Goal: Check status: Check status

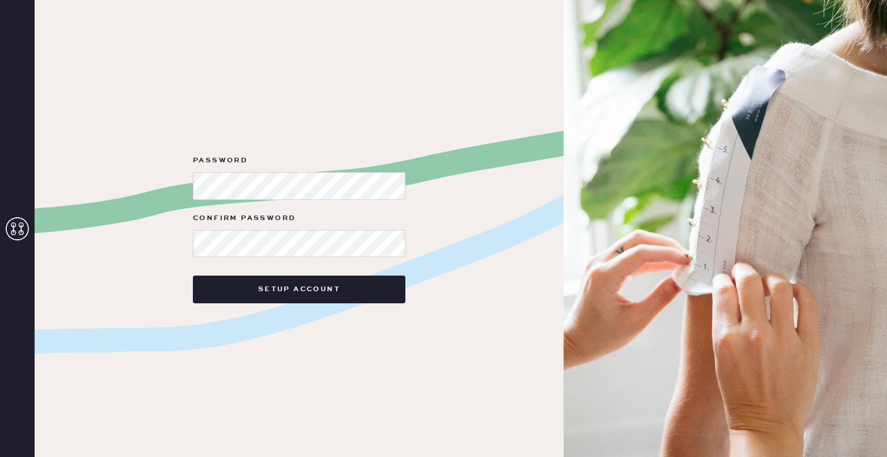
click at [16, 227] on icon at bounding box center [17, 228] width 23 height 23
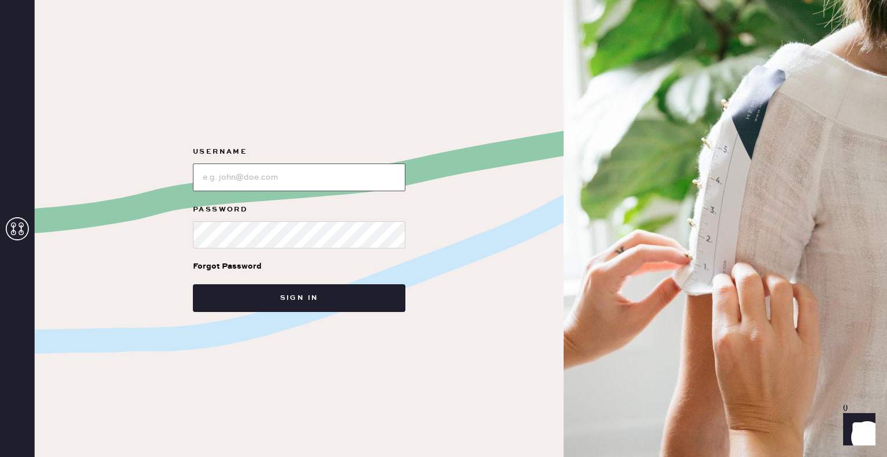
click at [389, 170] on input "loginName" at bounding box center [299, 177] width 213 height 28
type input "[EMAIL_ADDRESS][PERSON_NAME][DOMAIN_NAME]"
click at [193, 284] on button "Sign in" at bounding box center [299, 298] width 213 height 28
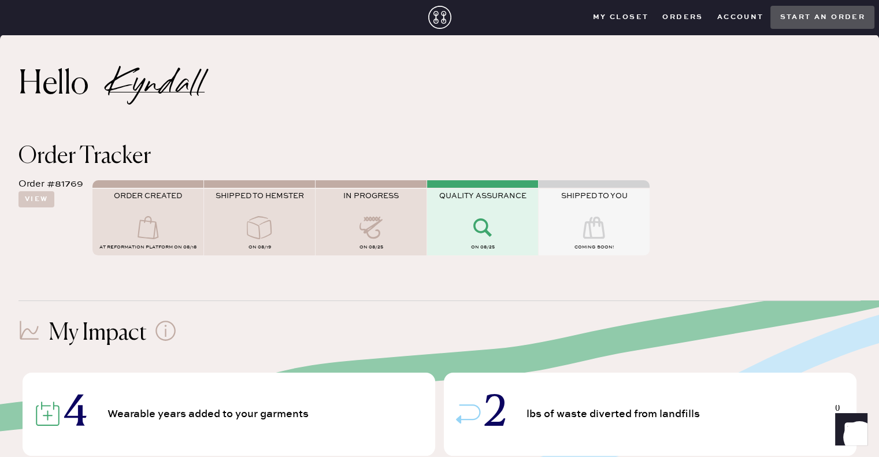
click at [484, 221] on use at bounding box center [482, 227] width 18 height 18
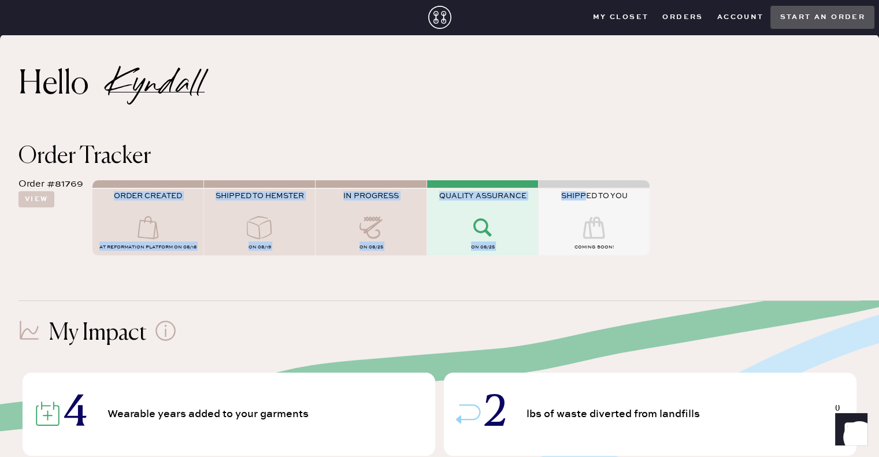
drag, startPoint x: 588, startPoint y: 195, endPoint x: 178, endPoint y: 171, distance: 410.8
click at [178, 171] on div "Order #81769 View ORDER CREATED AT Reformation Platform on 08/18 SHIPPED TO HEM…" at bounding box center [439, 215] width 842 height 95
click at [31, 195] on button "View" at bounding box center [36, 199] width 36 height 16
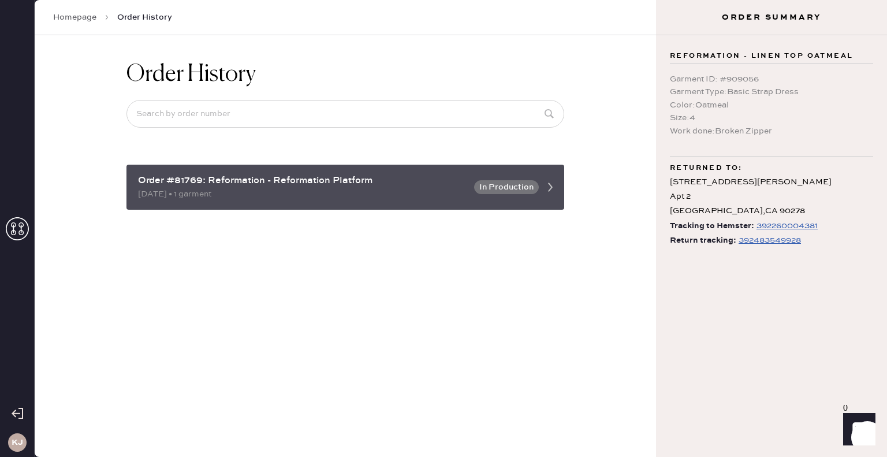
click at [502, 193] on div "Order #81769: Reformation - Reformation Platform 08/18/2025 • 1 garment In Prod…" at bounding box center [345, 187] width 438 height 45
drag, startPoint x: 561, startPoint y: 198, endPoint x: 556, endPoint y: 194, distance: 6.6
click at [559, 196] on icon at bounding box center [550, 187] width 23 height 23
click at [541, 182] on icon at bounding box center [550, 187] width 23 height 23
click at [553, 182] on icon at bounding box center [550, 187] width 23 height 23
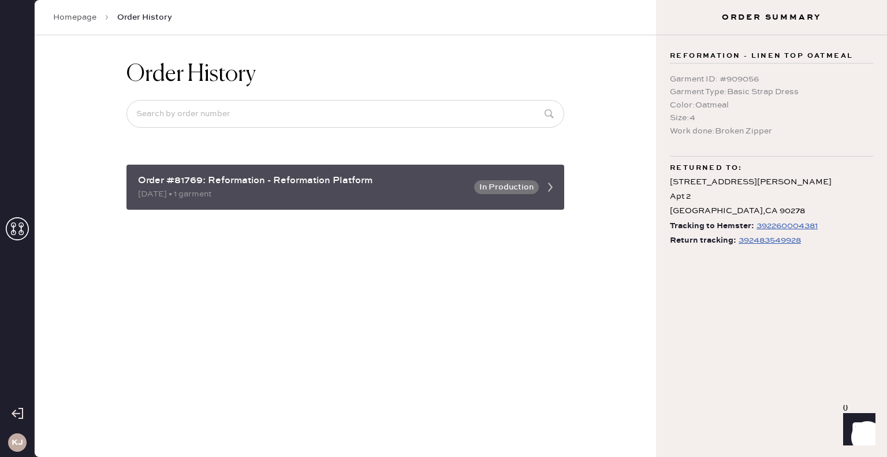
click at [547, 187] on icon at bounding box center [550, 187] width 23 height 23
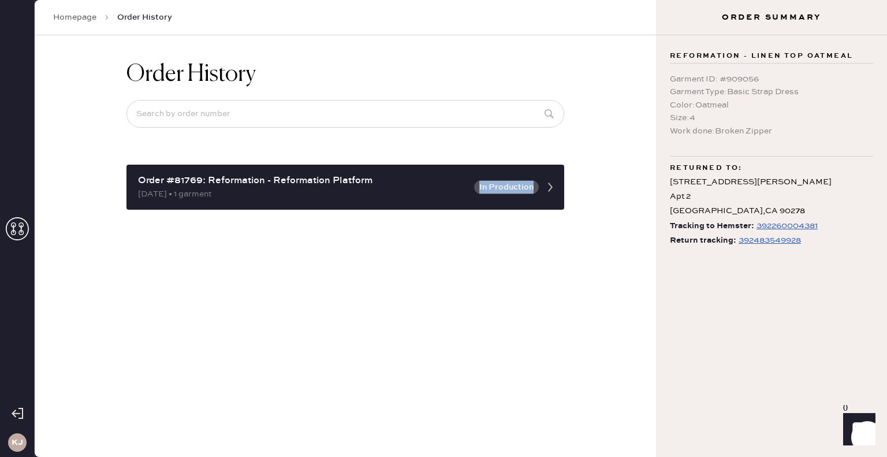
click at [769, 240] on div "392483549928" at bounding box center [770, 240] width 62 height 14
